Goal: Find specific page/section: Find specific page/section

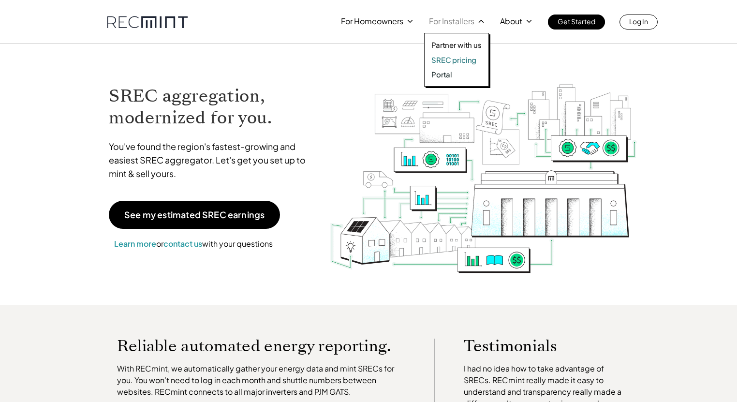
click at [447, 72] on p "Portal" at bounding box center [441, 75] width 21 height 10
click at [450, 62] on p "SREC pricing" at bounding box center [453, 60] width 45 height 10
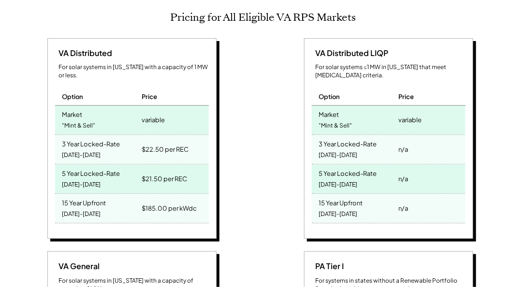
scroll to position [442, 0]
